Goal: Navigation & Orientation: Find specific page/section

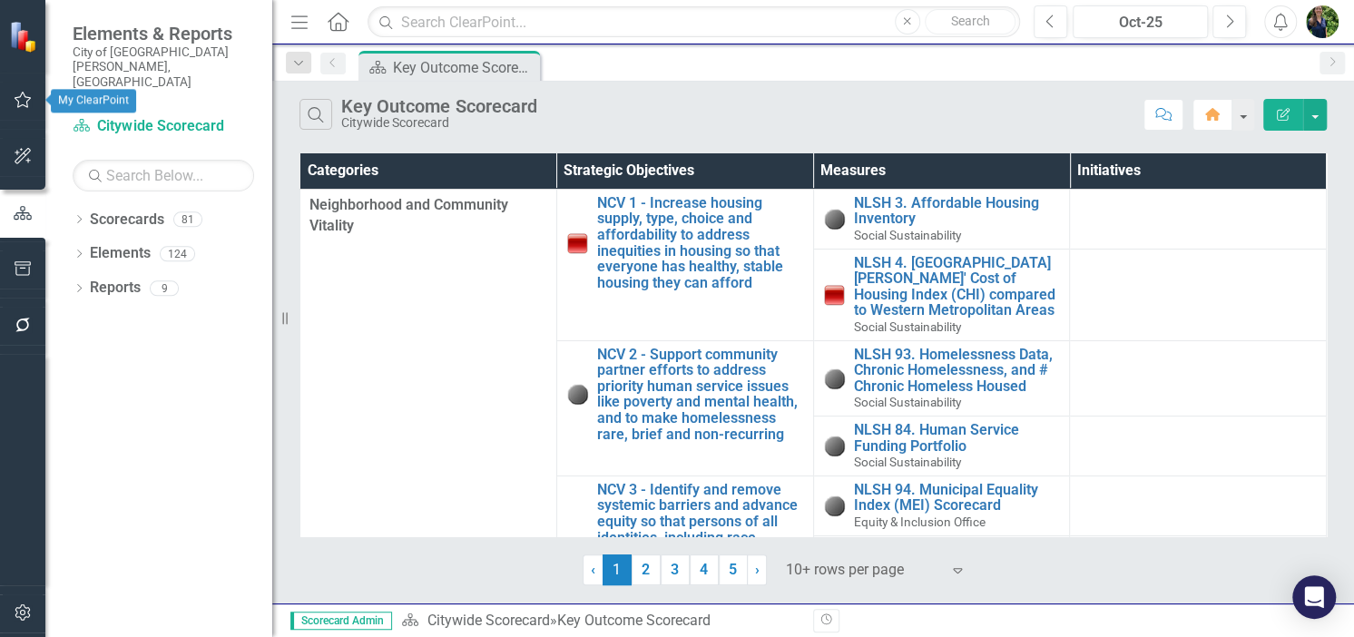
click at [20, 94] on icon "button" at bounding box center [23, 100] width 19 height 15
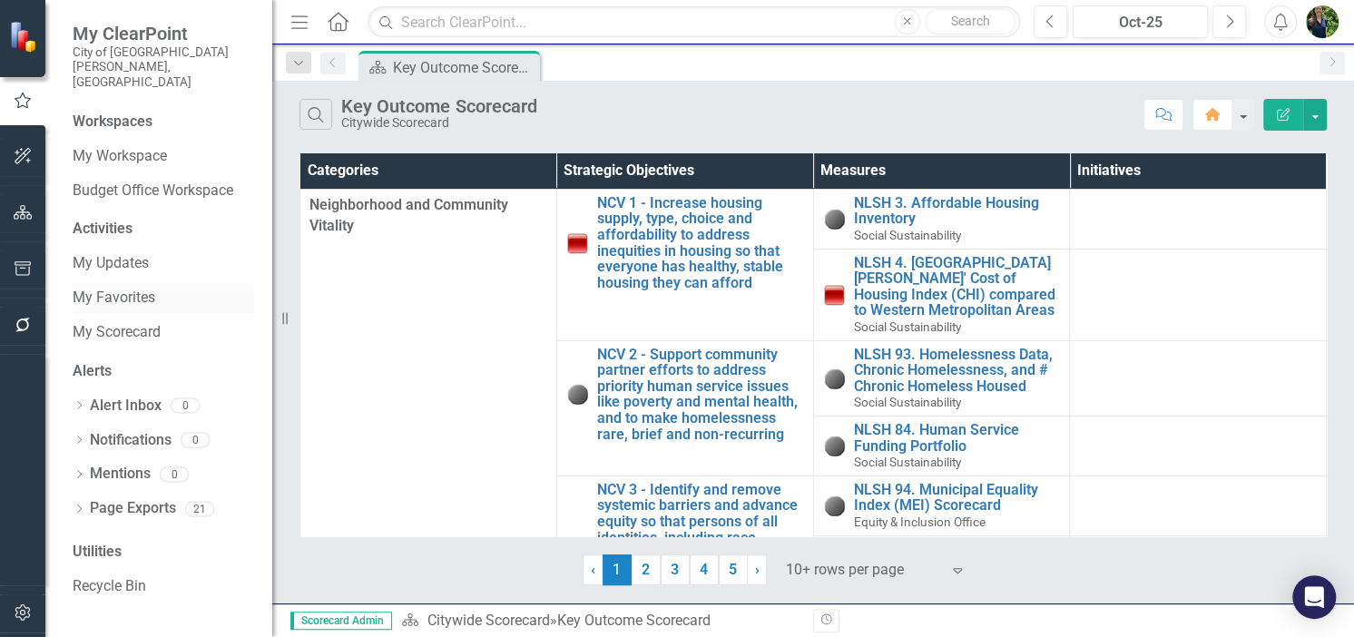
click at [123, 288] on link "My Favorites" at bounding box center [164, 298] width 182 height 21
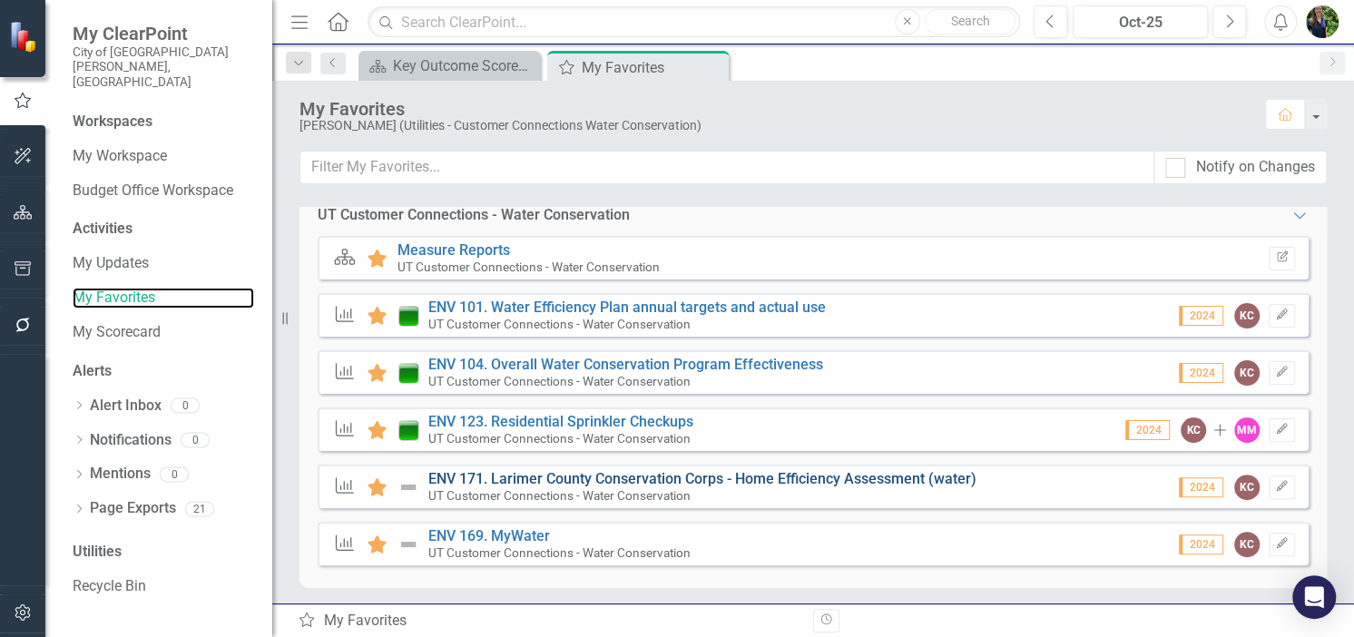
scroll to position [280, 0]
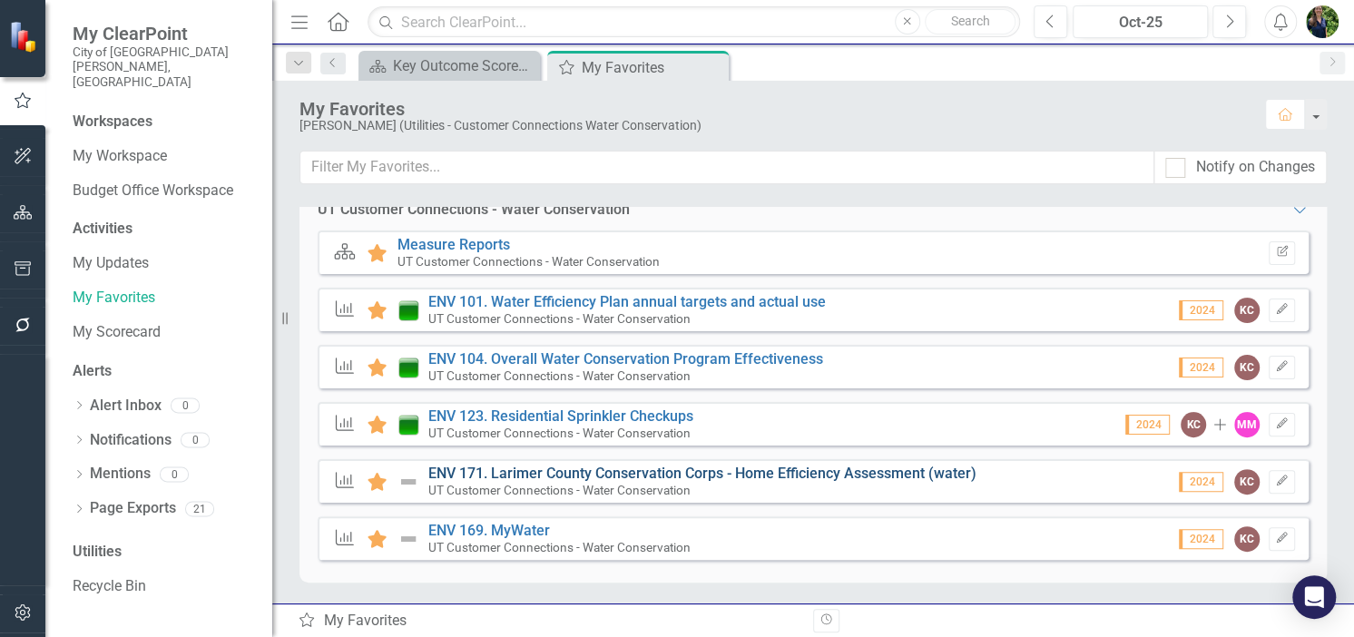
click at [559, 471] on link "ENV 171. Larimer County Conservation Corps - Home Efficiency Assessment (water)" at bounding box center [702, 473] width 548 height 17
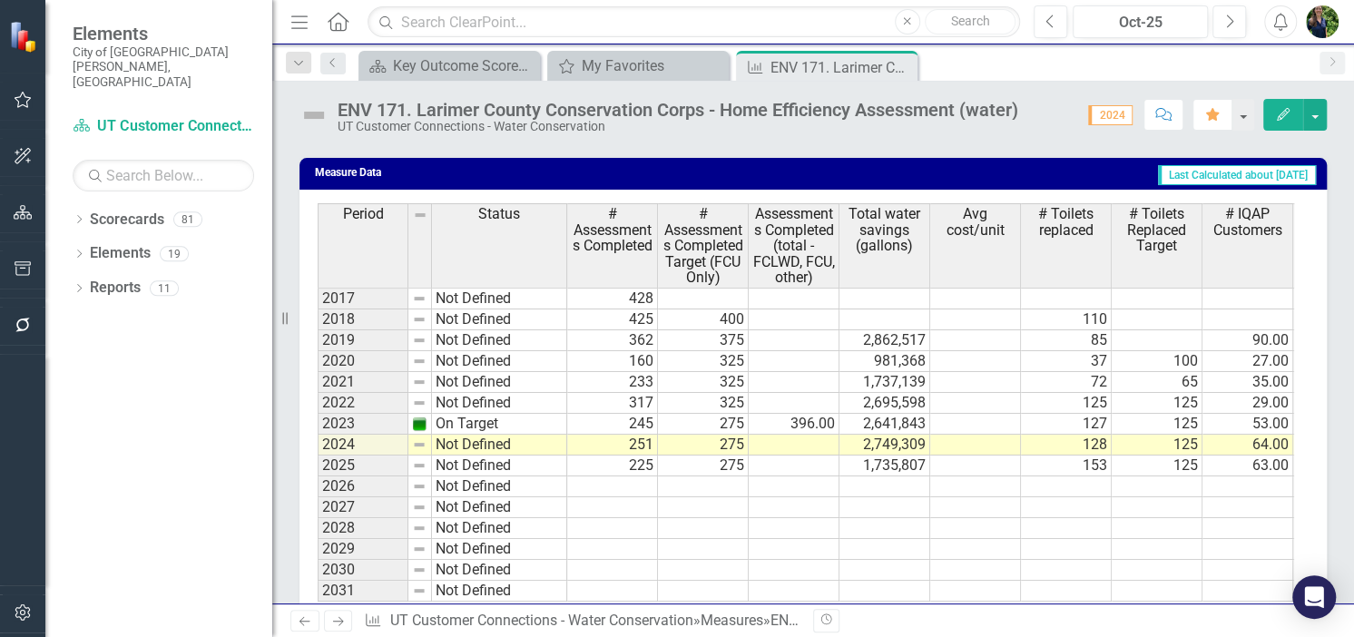
scroll to position [2088, 0]
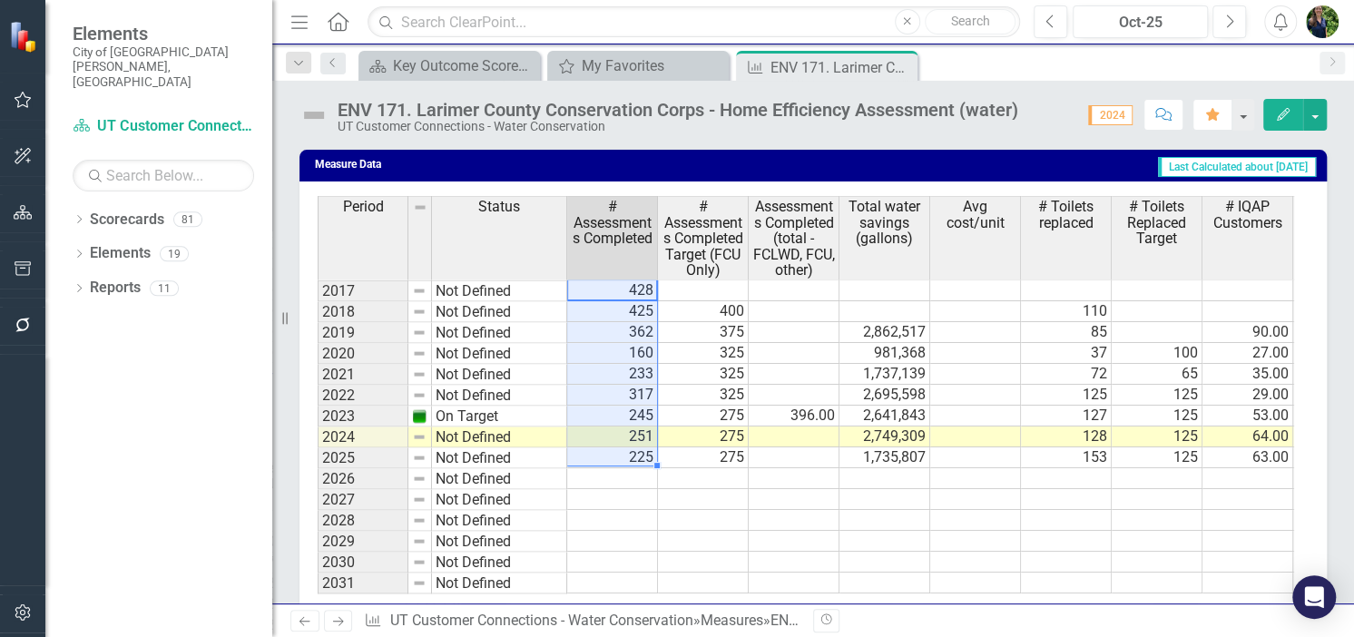
drag, startPoint x: 600, startPoint y: 304, endPoint x: 682, endPoint y: 390, distance: 118.8
click at [595, 482] on tbody "2017 Not Defined 428 2018 Not Defined 425 400 110 115 312 130 0 208 2019 Not De…" at bounding box center [1305, 437] width 1974 height 314
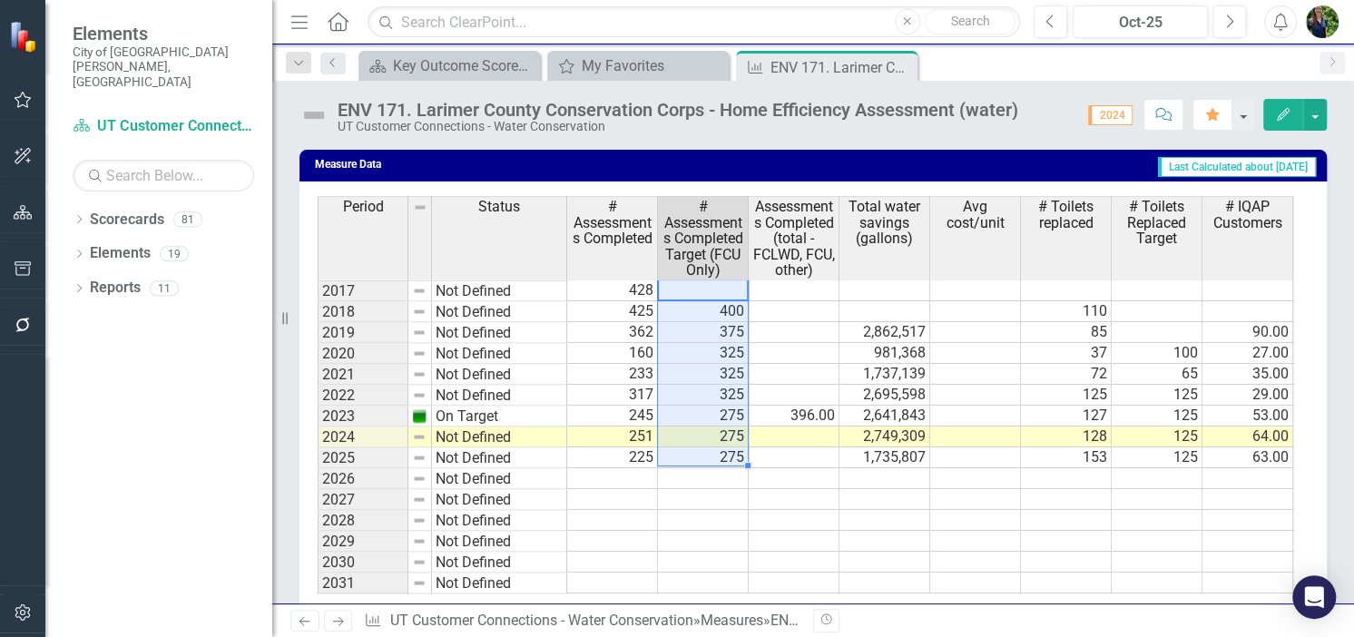
drag, startPoint x: 720, startPoint y: 308, endPoint x: 708, endPoint y: 468, distance: 160.2
click at [708, 468] on tbody "2017 Not Defined 428 2018 Not Defined 425 400 110 115 312 130 0 208 2019 Not De…" at bounding box center [1305, 437] width 1974 height 314
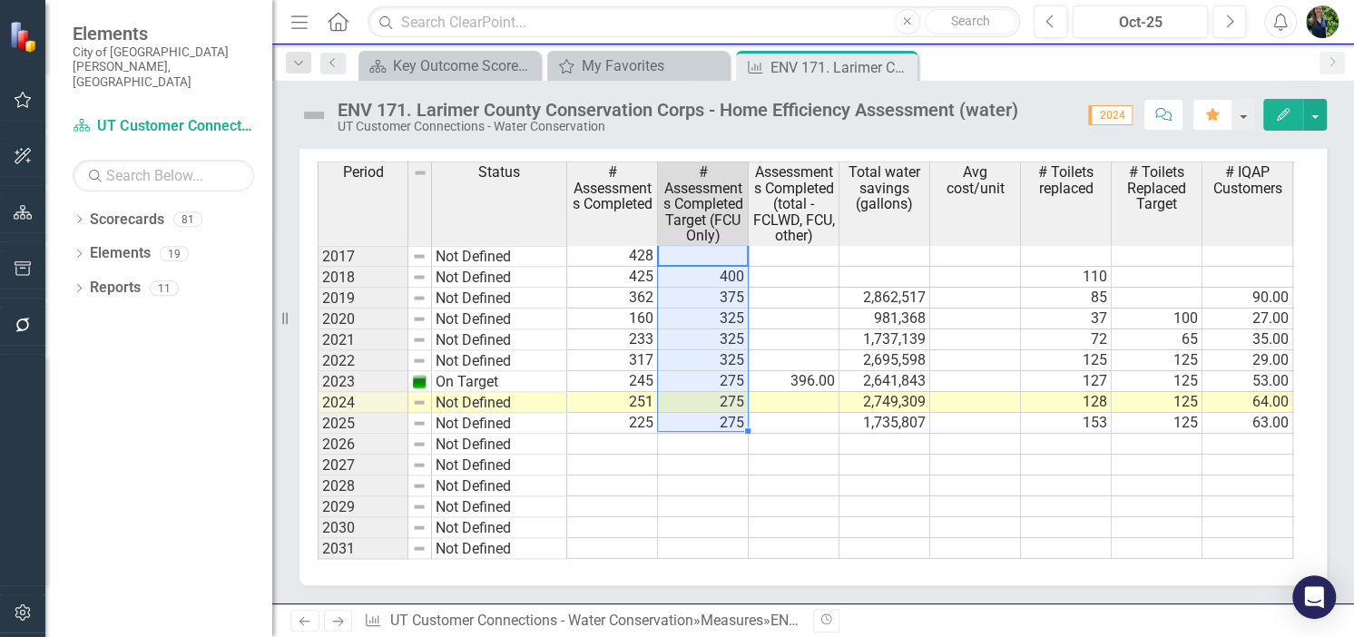
scroll to position [2155, 0]
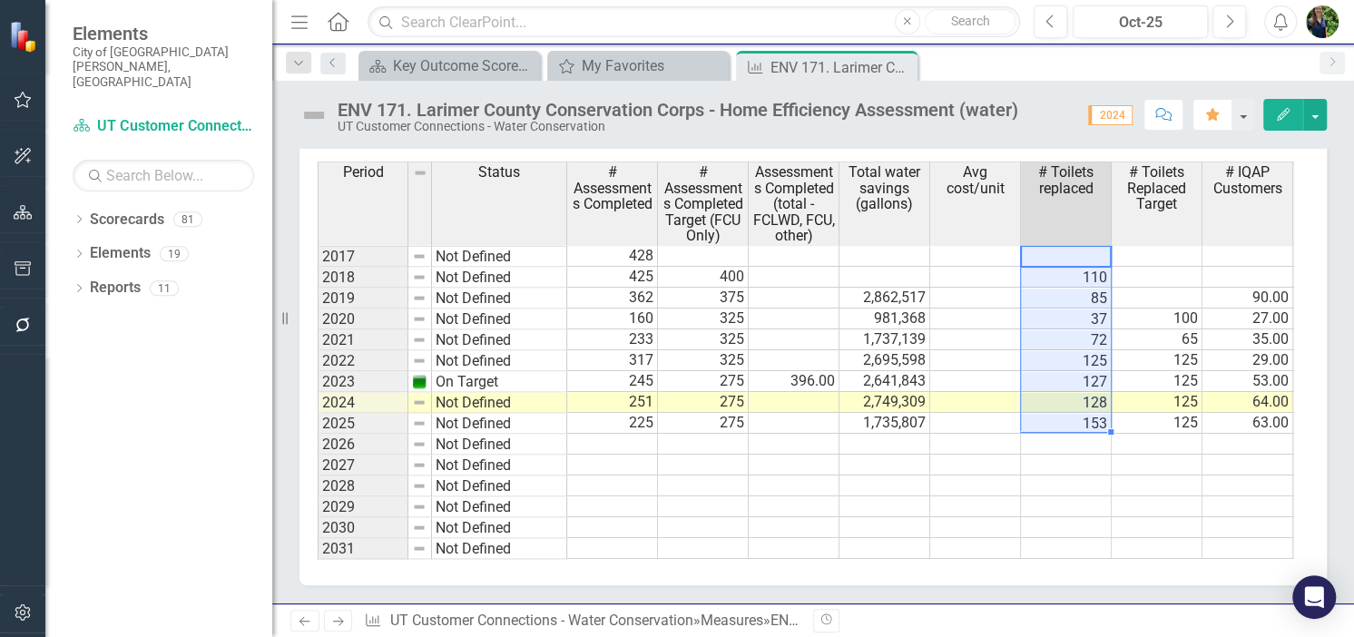
drag, startPoint x: 1078, startPoint y: 246, endPoint x: 1058, endPoint y: 418, distance: 173.6
click at [318, 418] on div "Period Status # Assessments Completed # Assessments Completed Target (FCU Only)…" at bounding box center [318, 360] width 0 height 399
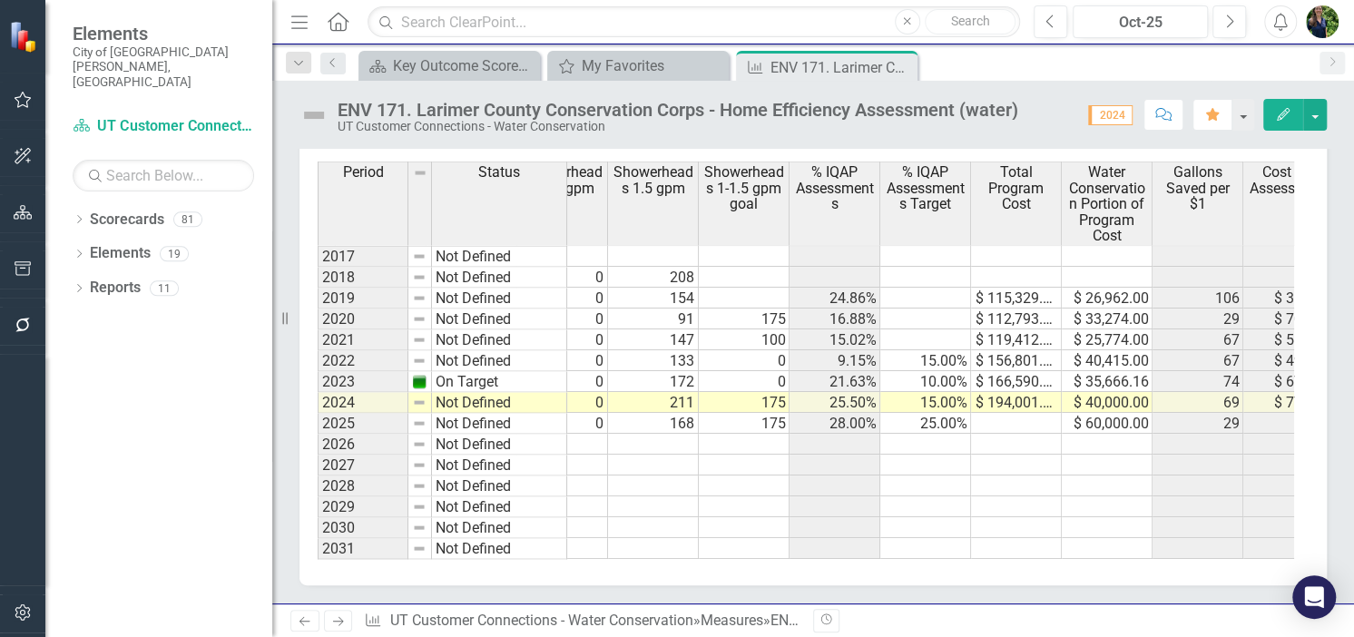
scroll to position [0, 0]
